Goal: Task Accomplishment & Management: Manage account settings

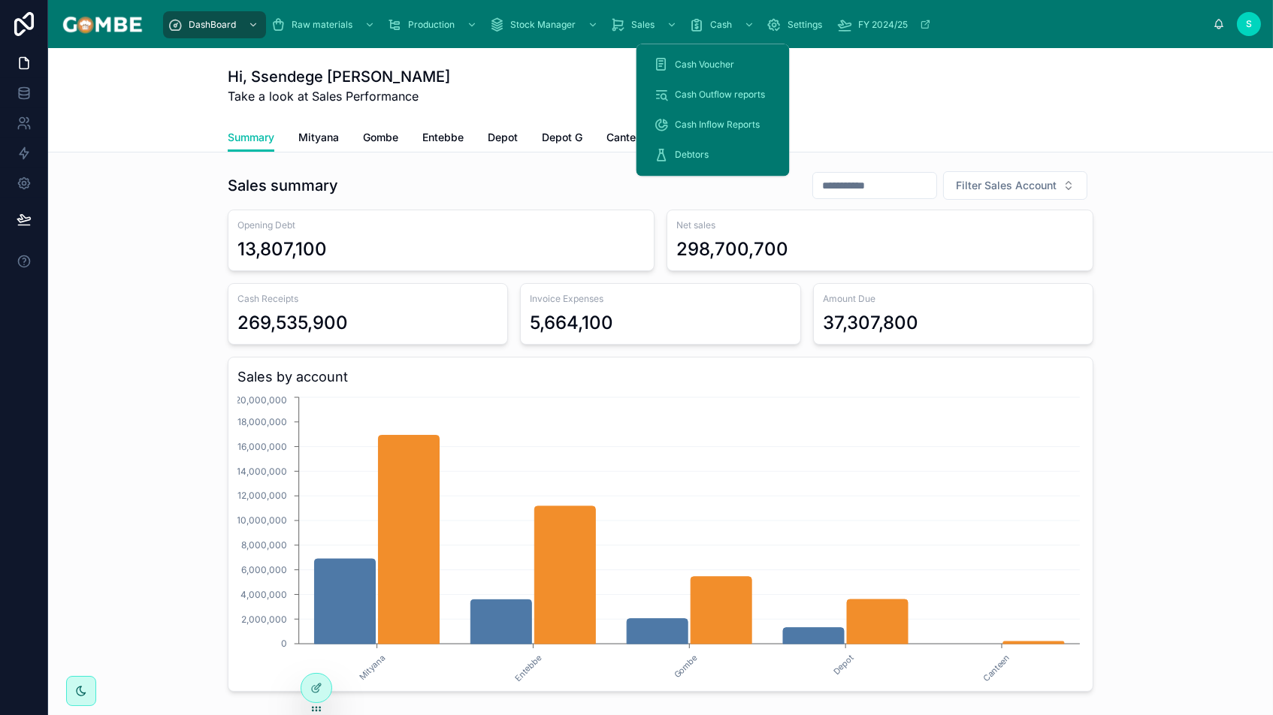
click at [693, 68] on span "Cash Voucher" at bounding box center [705, 65] width 59 height 12
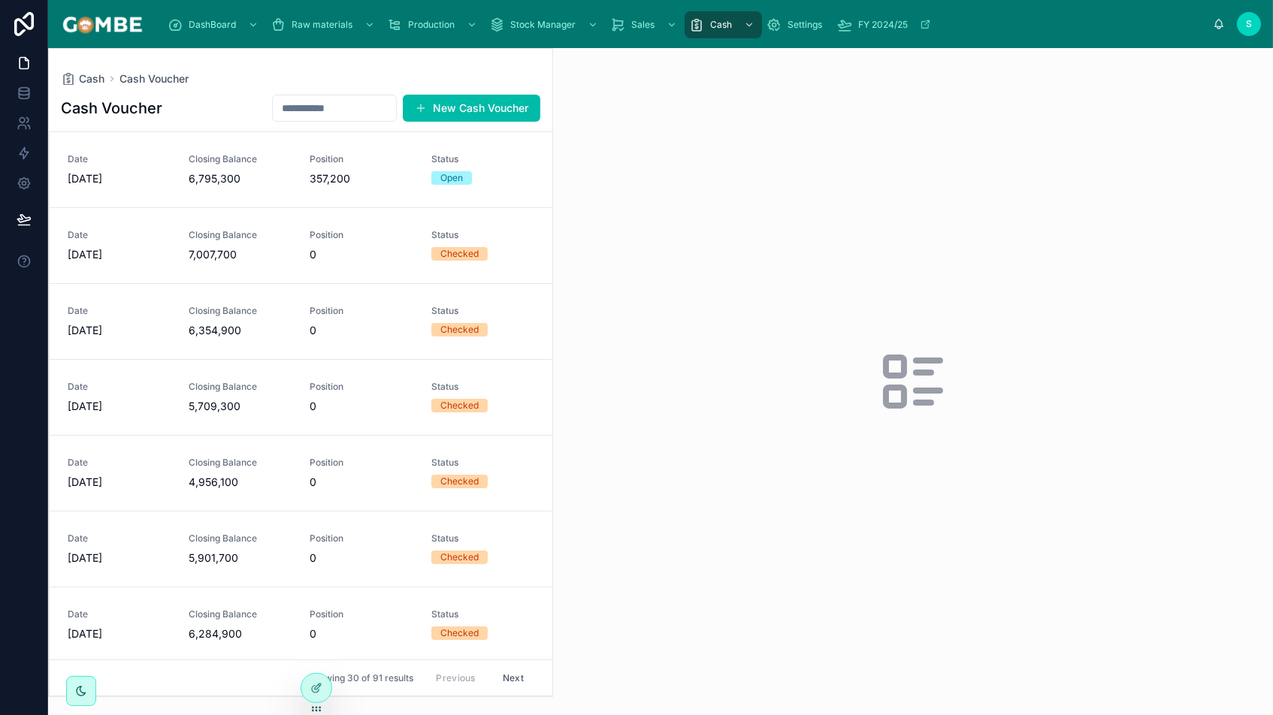
scroll to position [3, 0]
click at [217, 255] on span "7,007,700" at bounding box center [240, 251] width 103 height 15
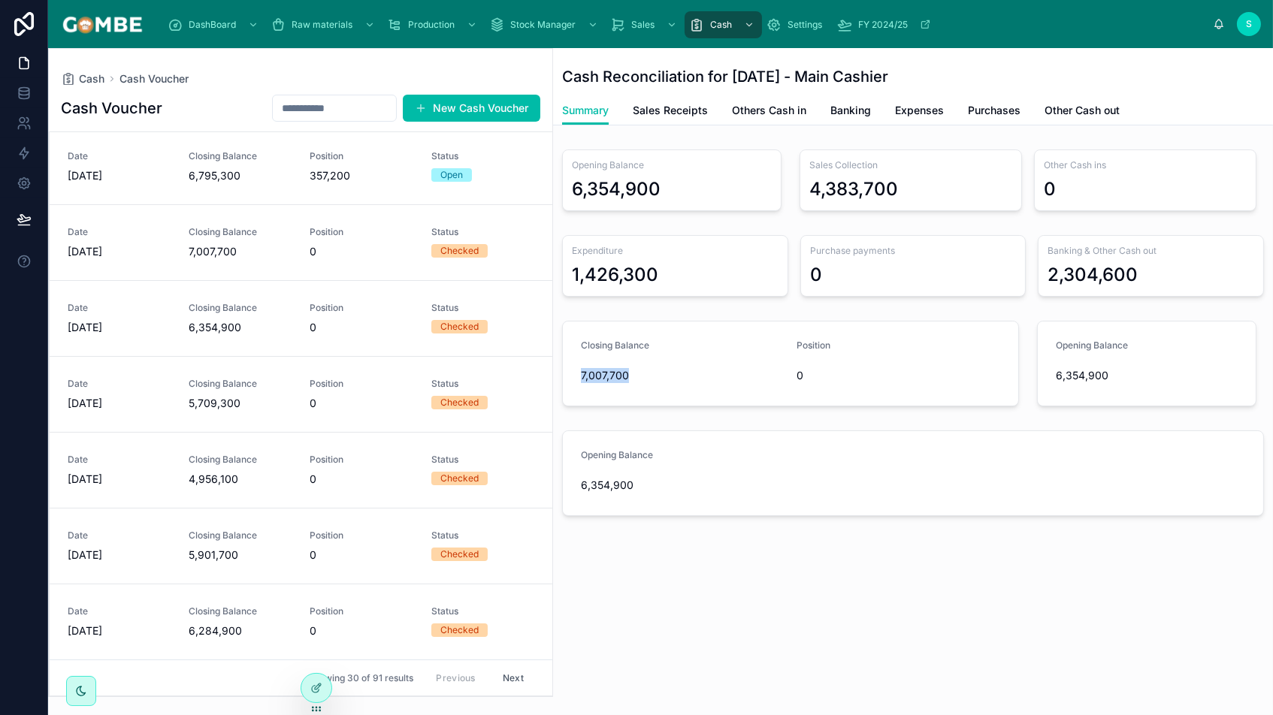
drag, startPoint x: 632, startPoint y: 374, endPoint x: 569, endPoint y: 370, distance: 63.3
click at [569, 370] on form "Closing Balance 7,007,700 Position 0" at bounding box center [790, 364] width 455 height 84
copy span "7,007,700"
click at [262, 177] on span "6,795,300" at bounding box center [240, 175] width 103 height 15
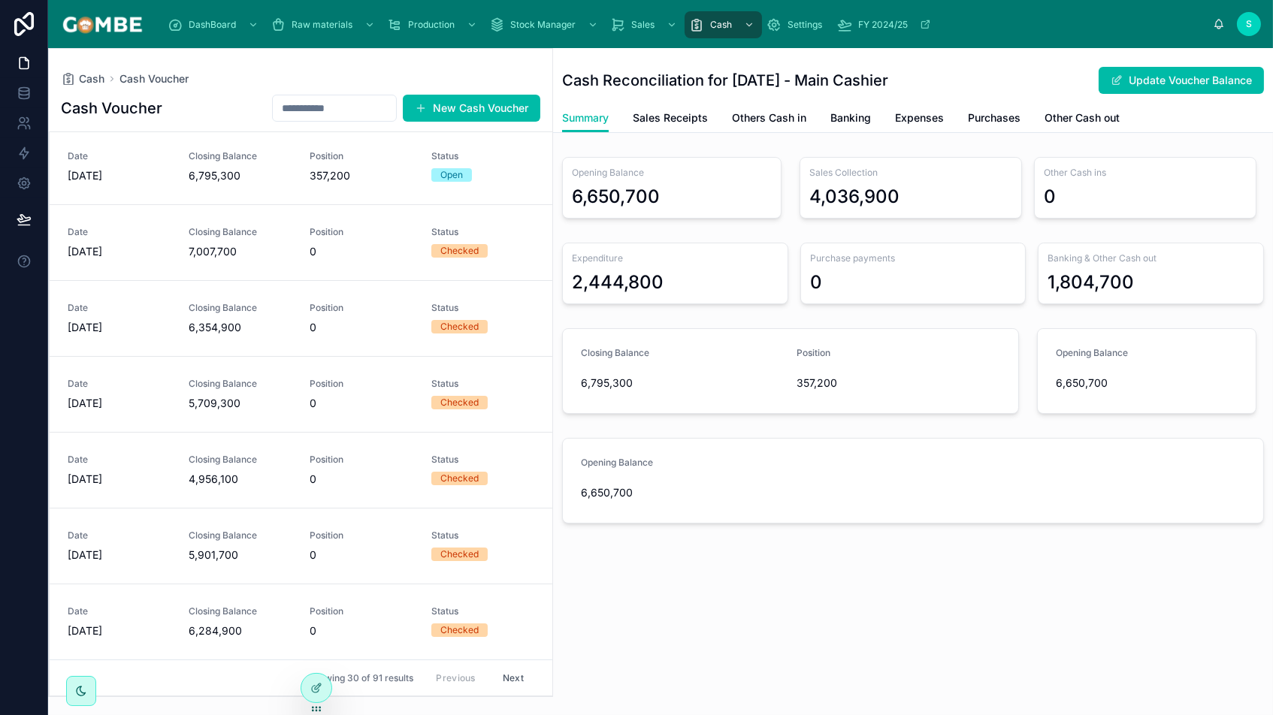
click at [1141, 74] on button "Update Voucher Balance" at bounding box center [1181, 80] width 165 height 27
drag, startPoint x: 679, startPoint y: 497, endPoint x: 543, endPoint y: 487, distance: 137.2
click at [543, 487] on div "Cash Cash Voucher Cash Voucher New Cash Voucher Date [DATE] Closing Balance 6,7…" at bounding box center [660, 381] width 1225 height 667
paste input "text"
type input "*********"
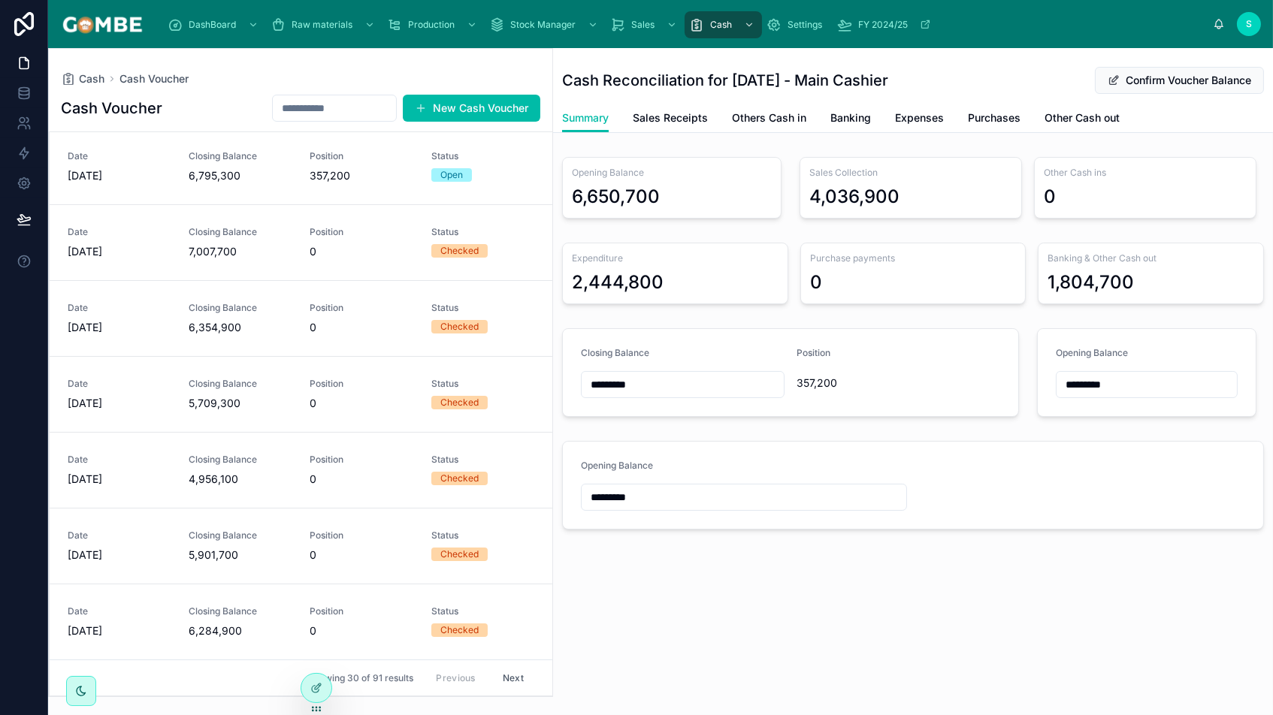
type input "*********"
click at [1156, 82] on button "Confirm Voucher Balance" at bounding box center [1179, 80] width 169 height 27
